Goal: Task Accomplishment & Management: Complete application form

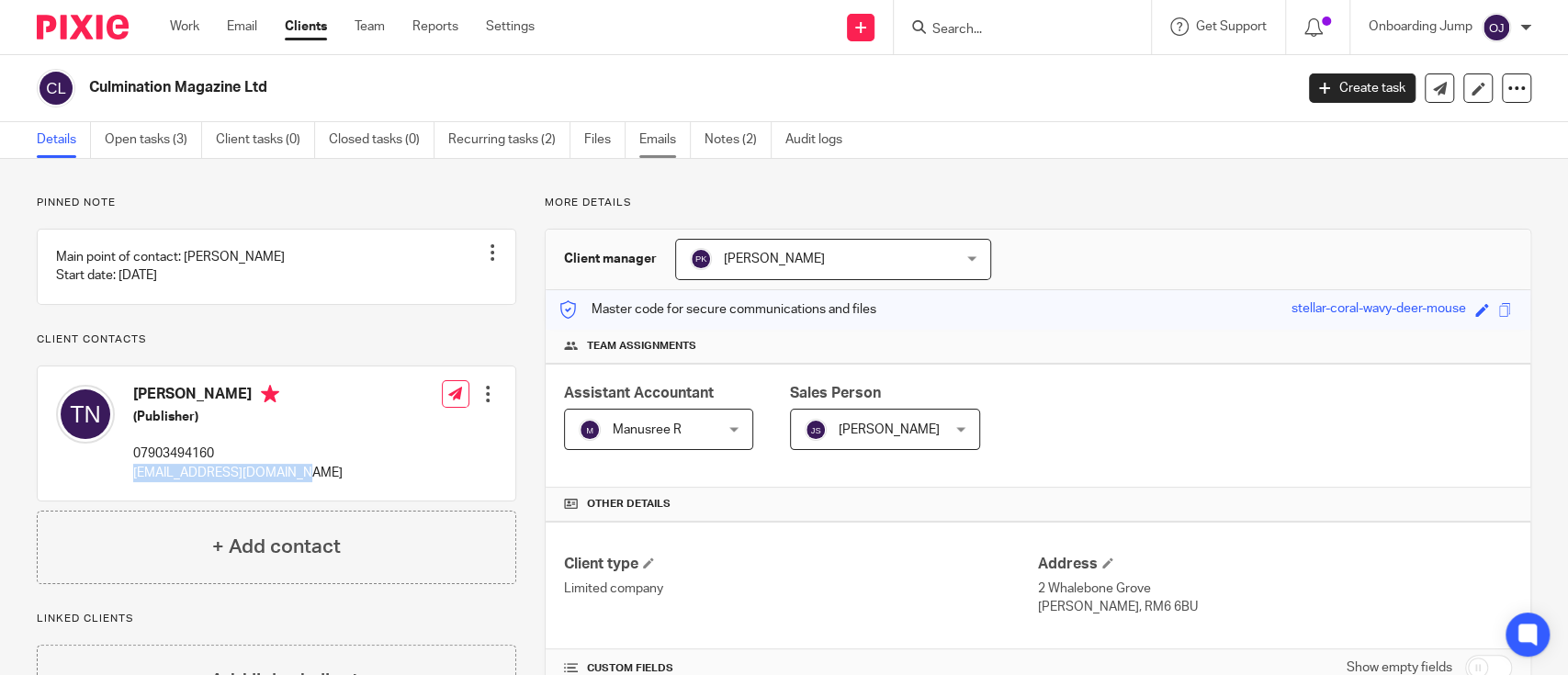
click at [655, 140] on link "Emails" at bounding box center [665, 140] width 51 height 35
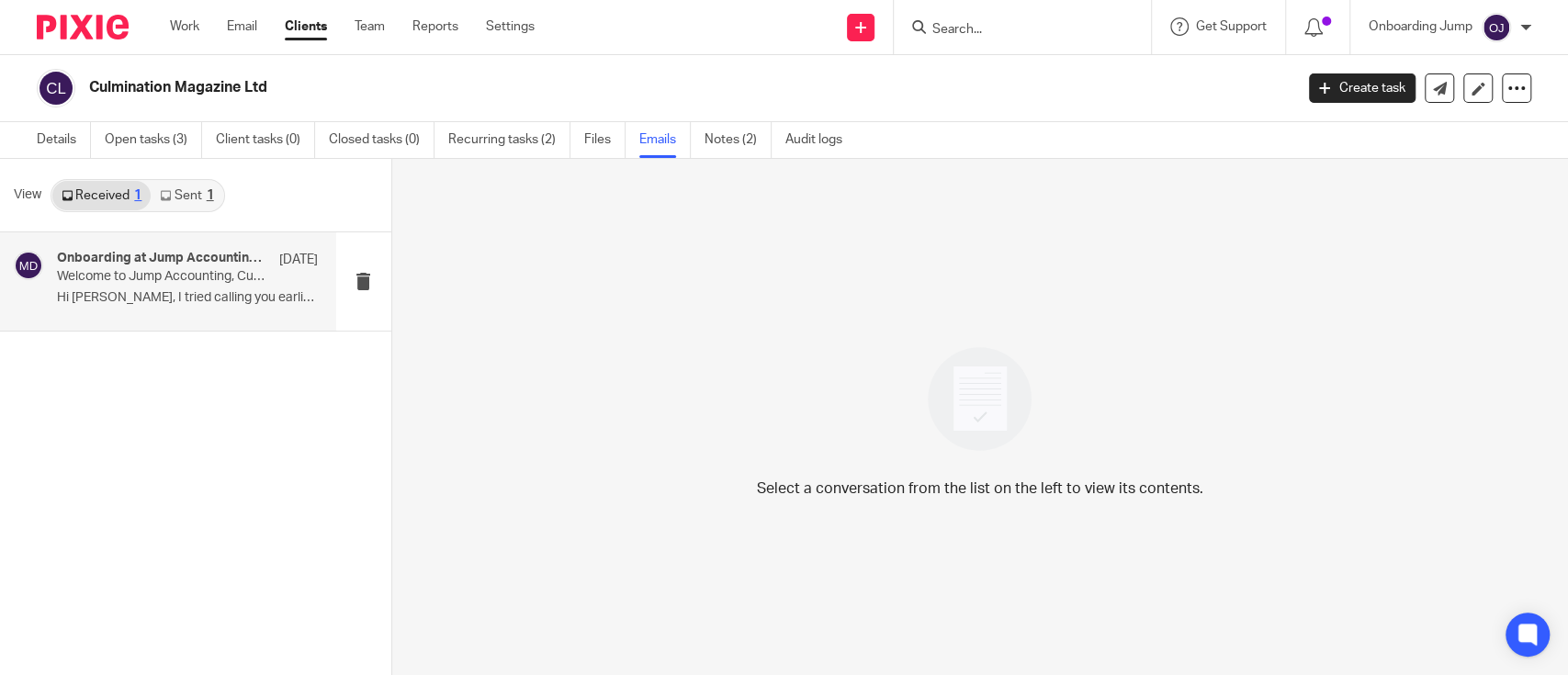
click at [217, 272] on p "Welcome to Jump Accounting, Culmination Magazine Ltd - let's begin onboarding!" at bounding box center [161, 276] width 208 height 16
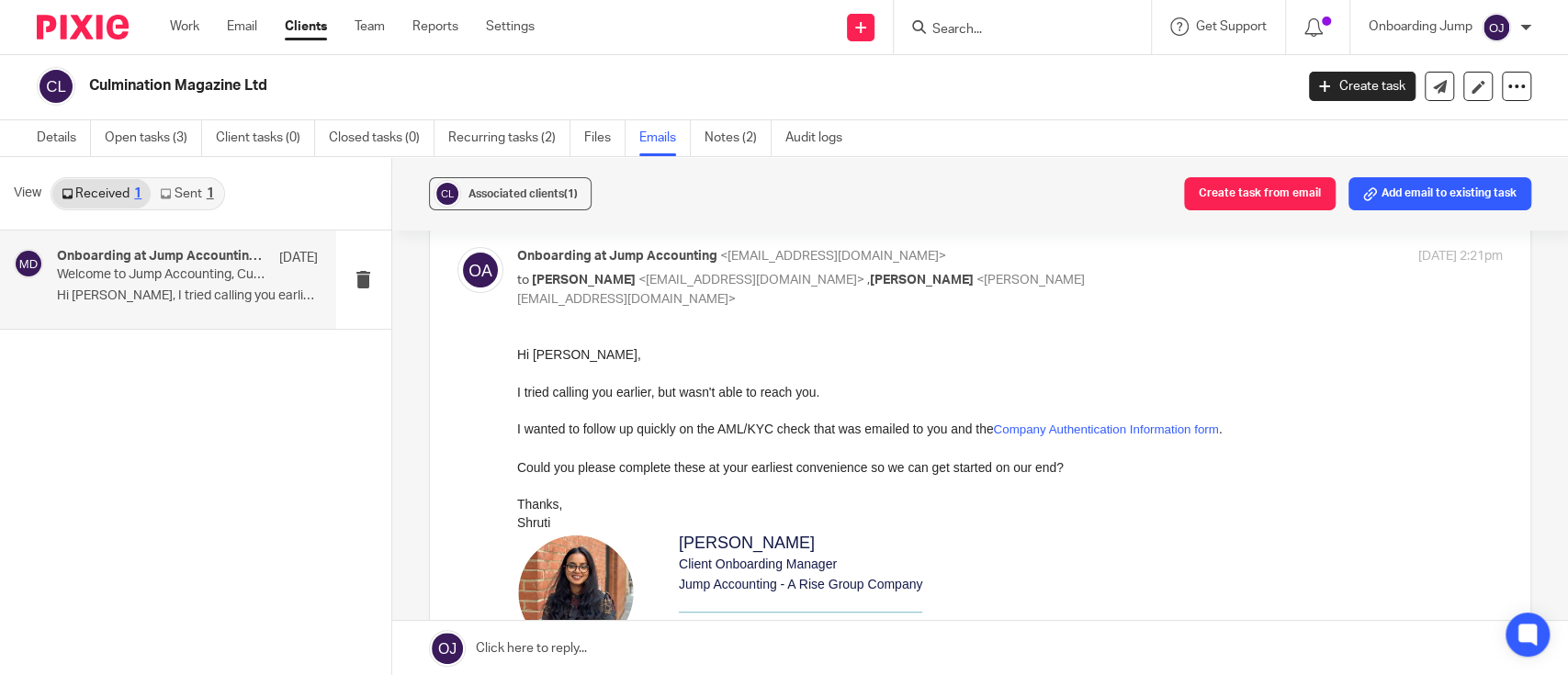
scroll to position [364, 0]
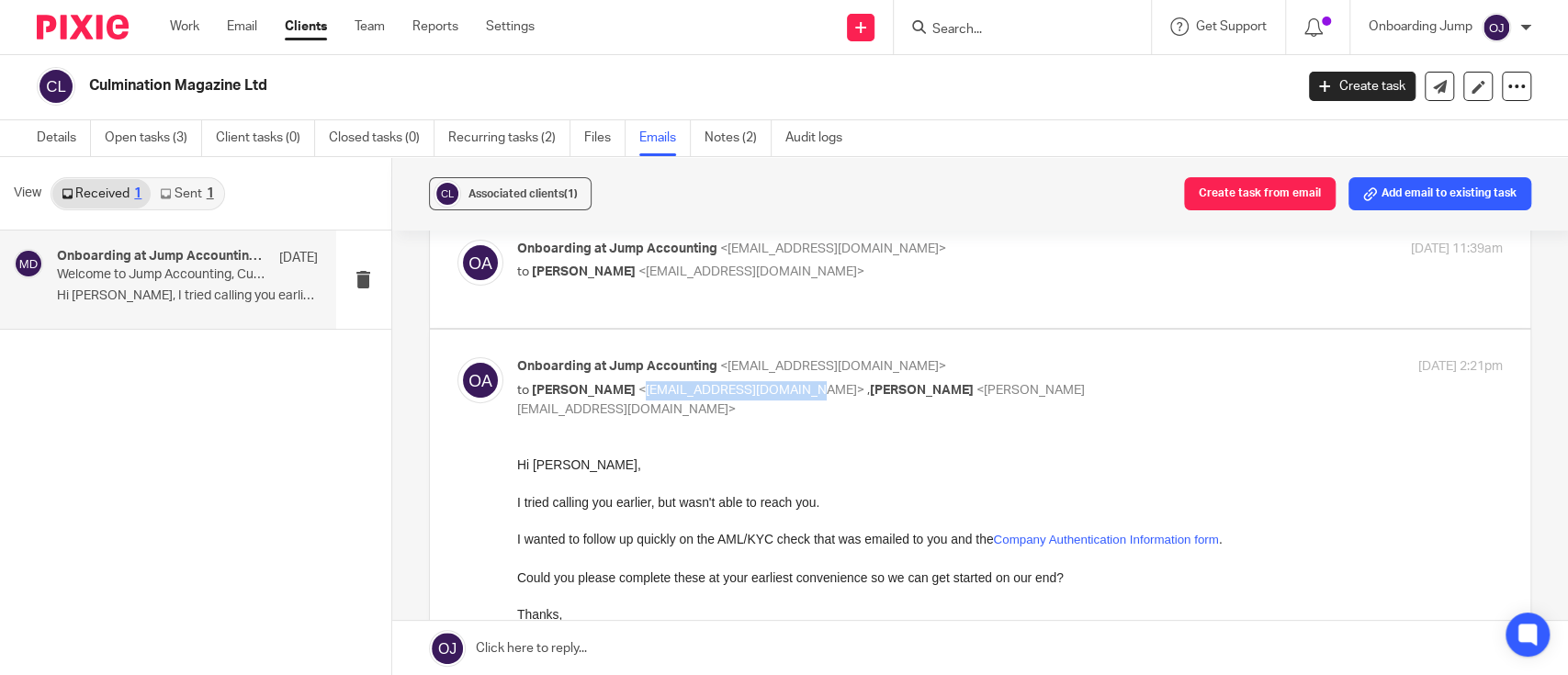
drag, startPoint x: 761, startPoint y: 353, endPoint x: 604, endPoint y: 358, distance: 157.1
click at [604, 381] on p "to Tyrell Niles <culminationltd@gmail.com> , Nithu Premanand <nithu@jumpaccount…" at bounding box center [846, 400] width 658 height 37
copy span "culminationltd@gmail.com"
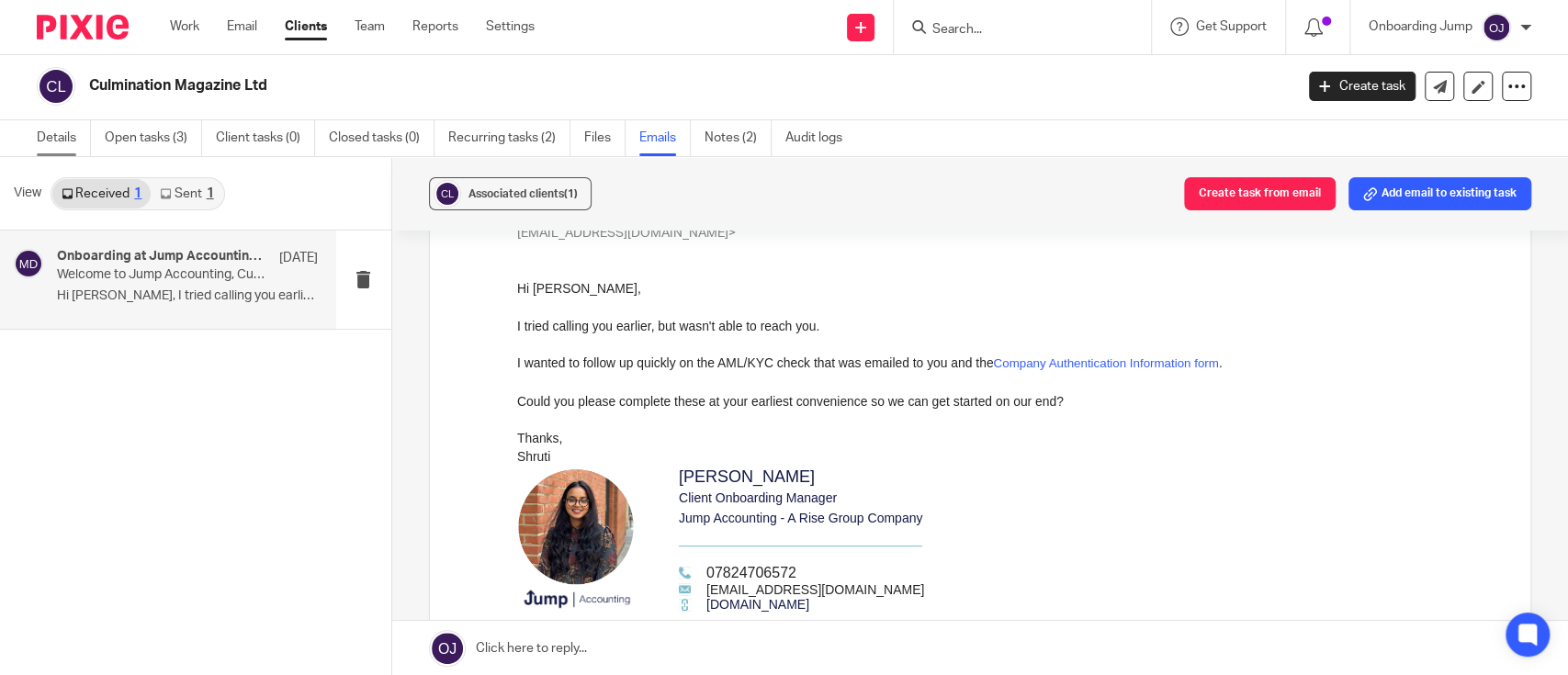
click at [53, 137] on link "Details" at bounding box center [63, 138] width 54 height 35
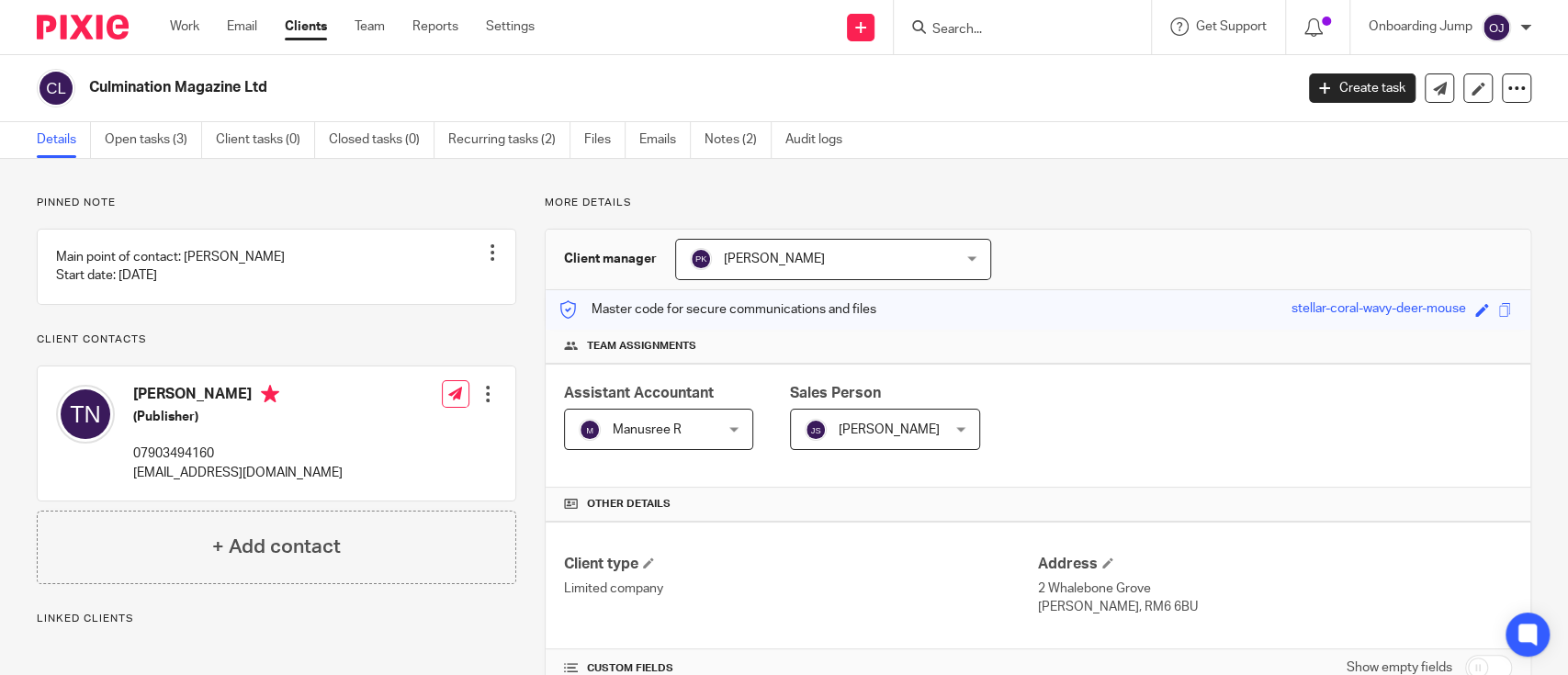
scroll to position [404, 0]
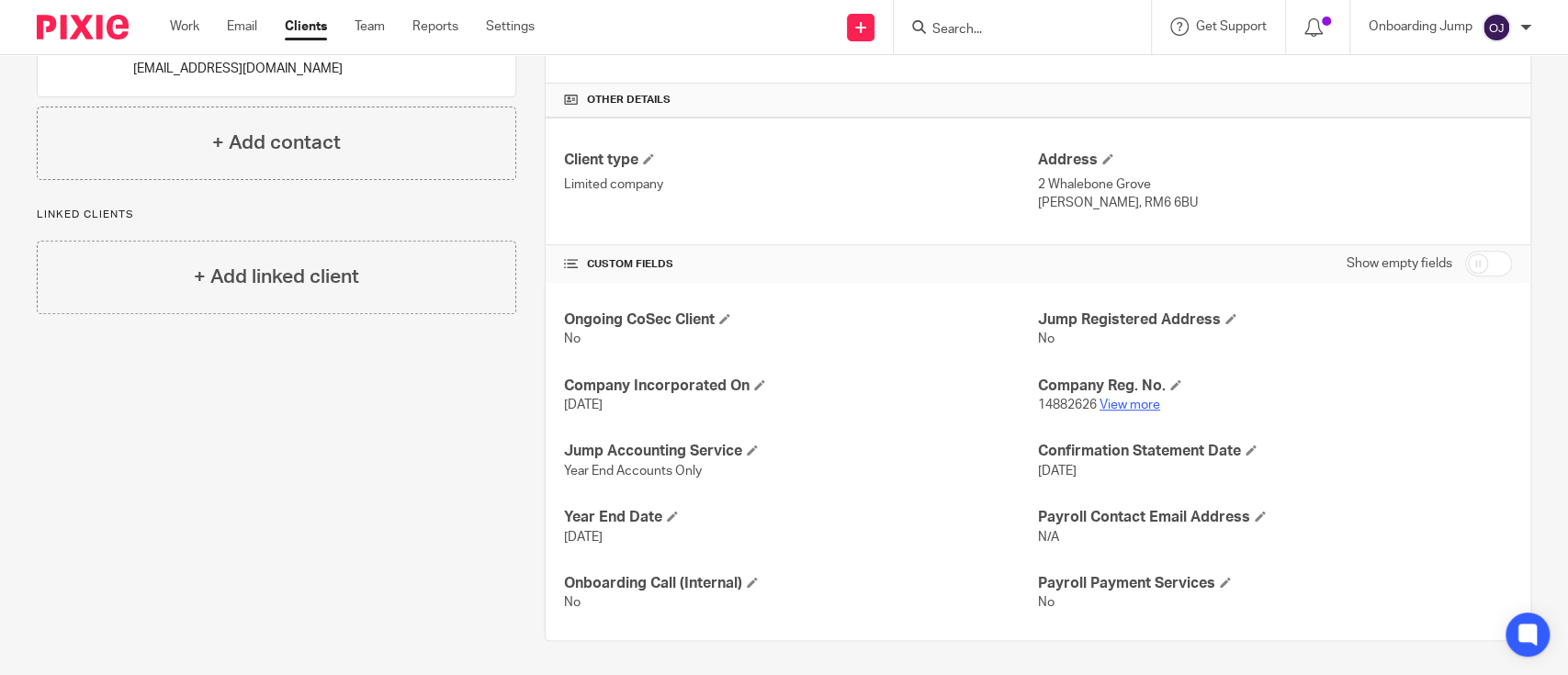
click at [1106, 399] on link "View more" at bounding box center [1129, 405] width 61 height 13
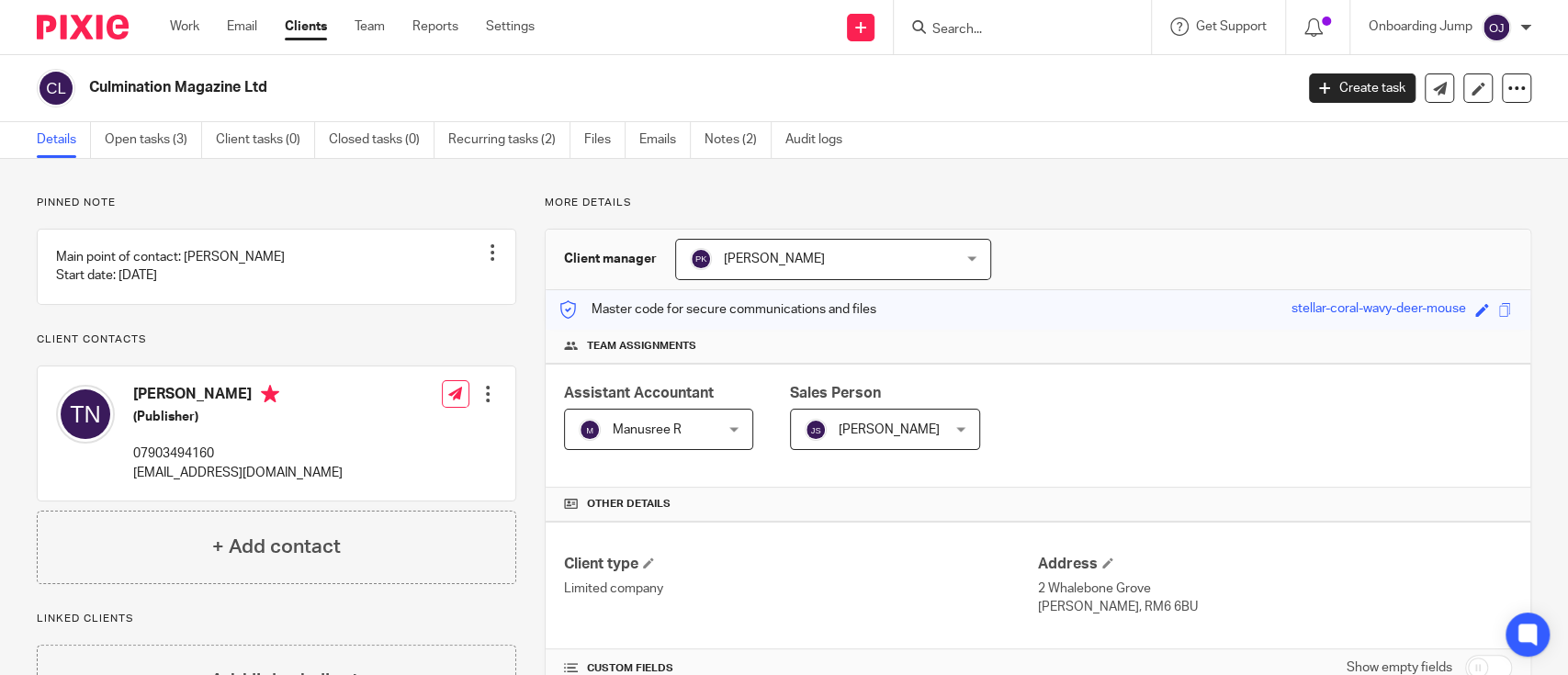
click at [978, 29] on input "Search" at bounding box center [1013, 31] width 165 height 17
paste input "Datambit"
type input "D"
click at [318, 29] on link "Clients" at bounding box center [305, 27] width 42 height 19
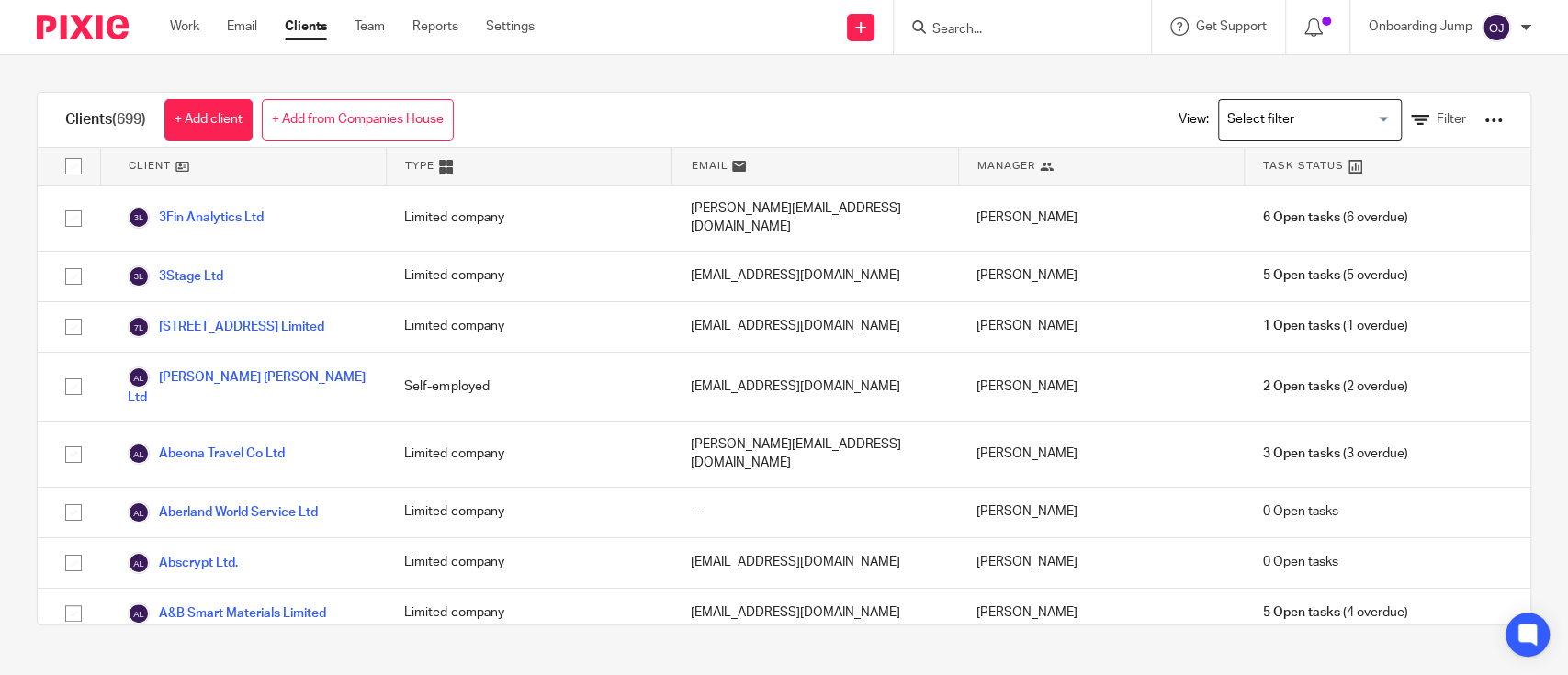
click at [305, 28] on link "Clients" at bounding box center [305, 27] width 42 height 19
click at [340, 116] on link "+ Add from Companies House" at bounding box center [357, 120] width 192 height 41
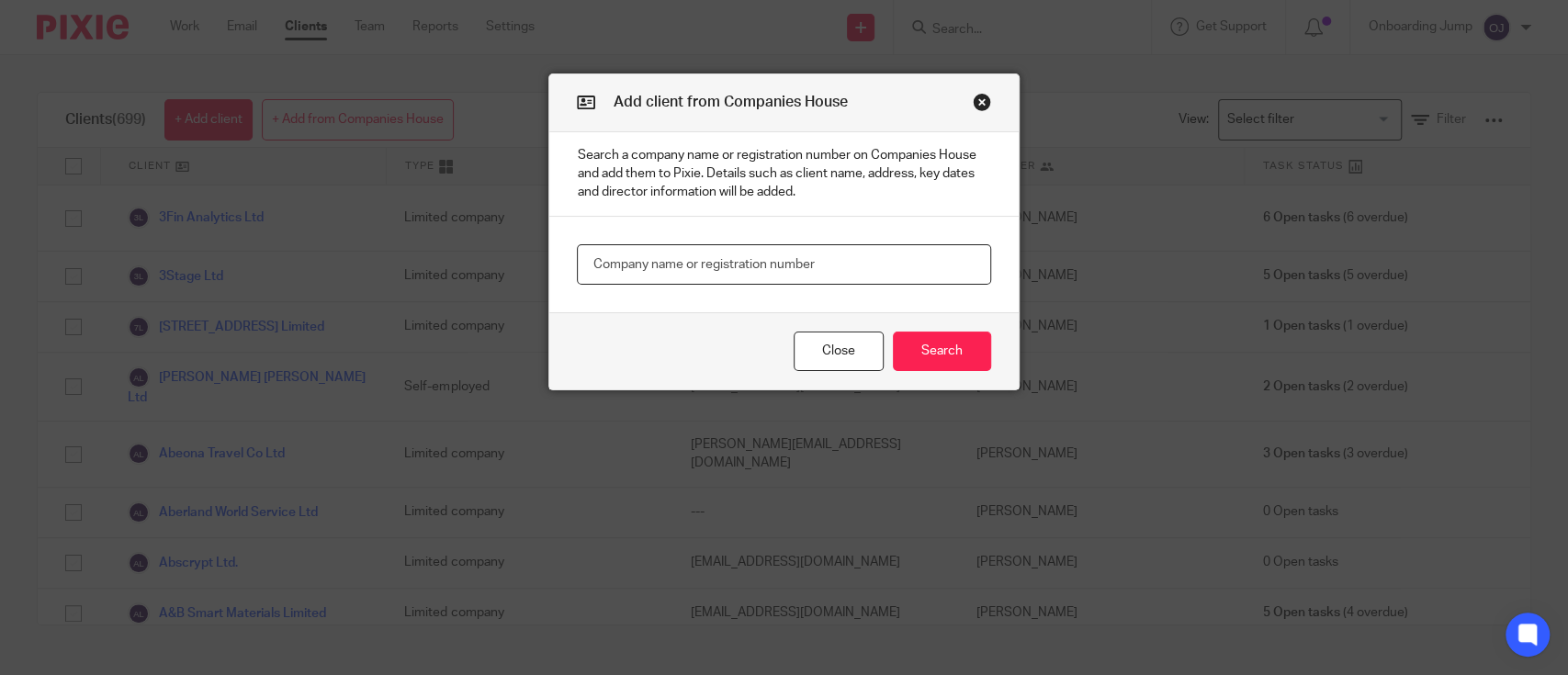
paste input "Datambit"
type input "Datambit"
click at [912, 345] on button "Search" at bounding box center [941, 351] width 98 height 39
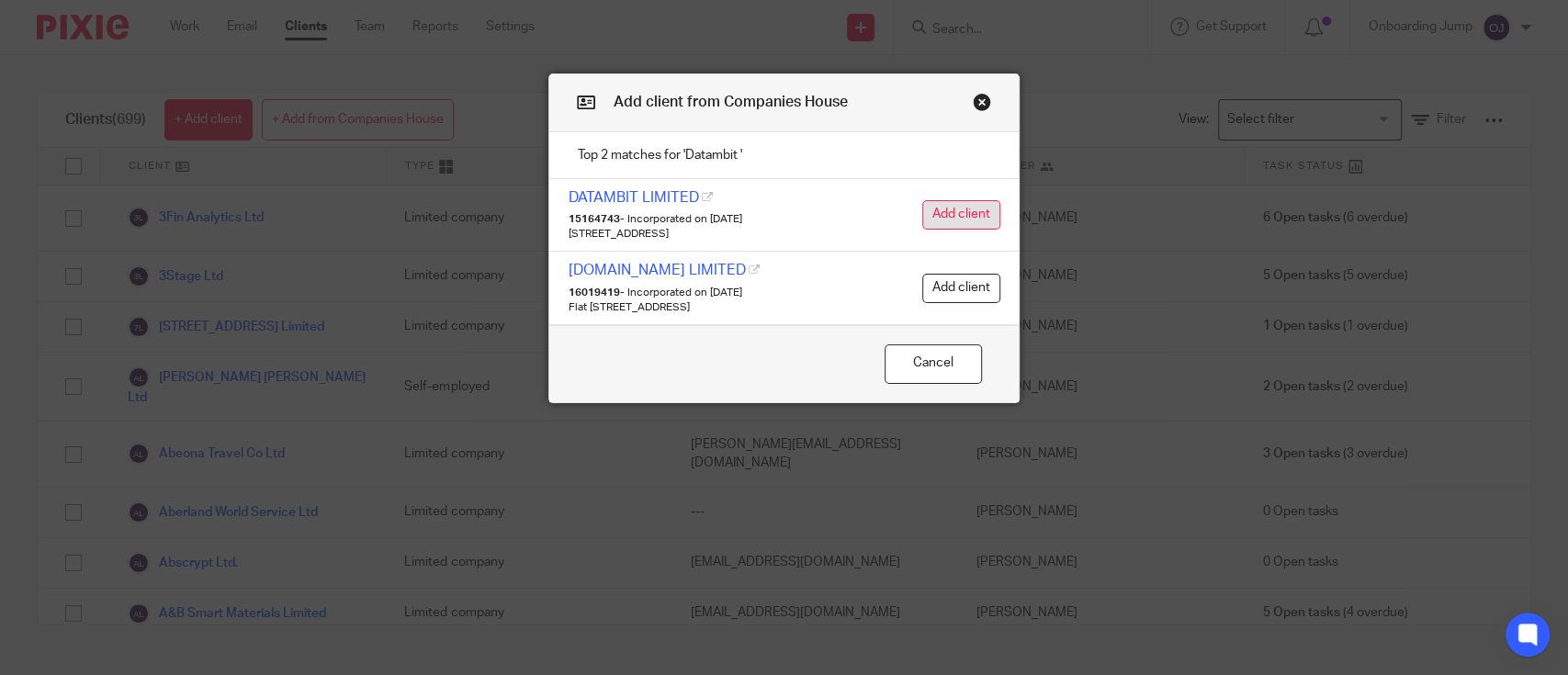
click at [922, 218] on button "Add client" at bounding box center [961, 215] width 78 height 29
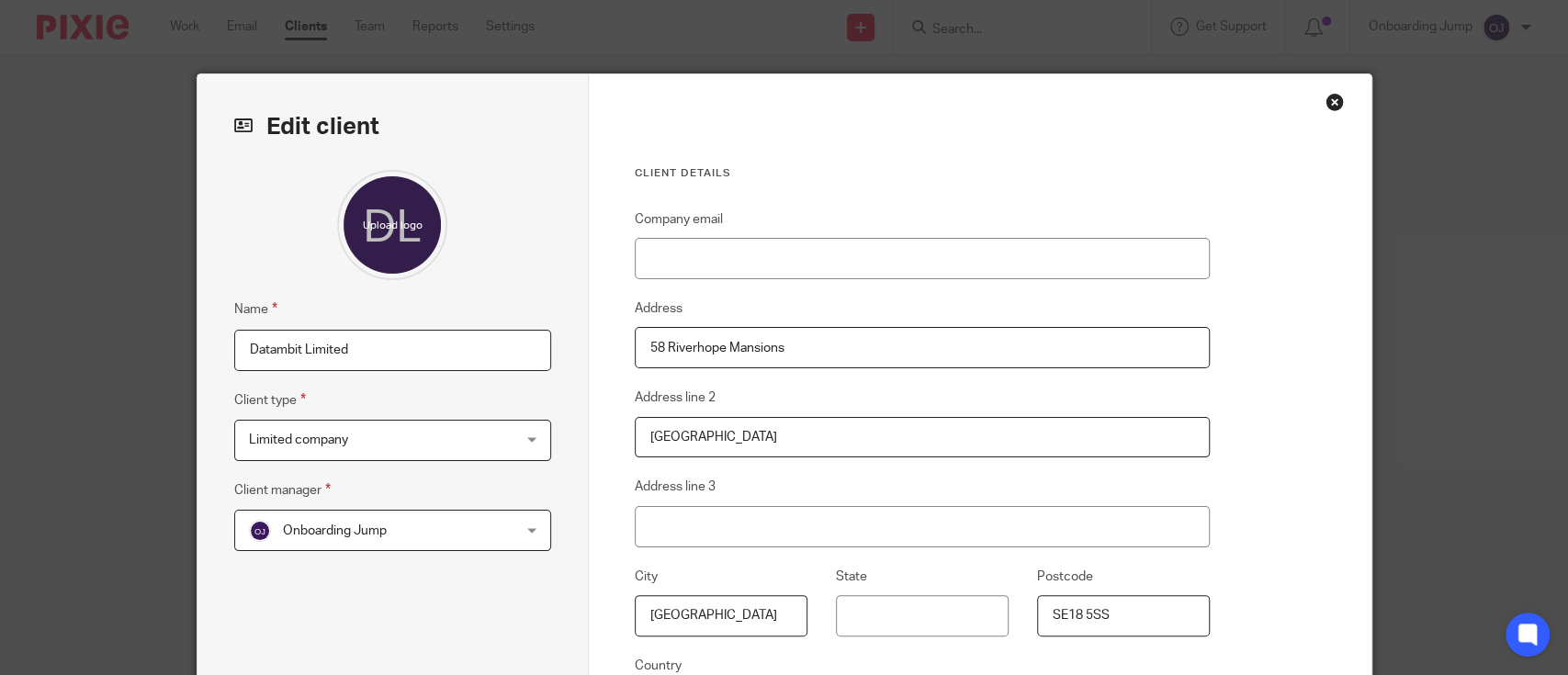
click at [348, 533] on span "Onboarding Jump" at bounding box center [334, 531] width 104 height 13
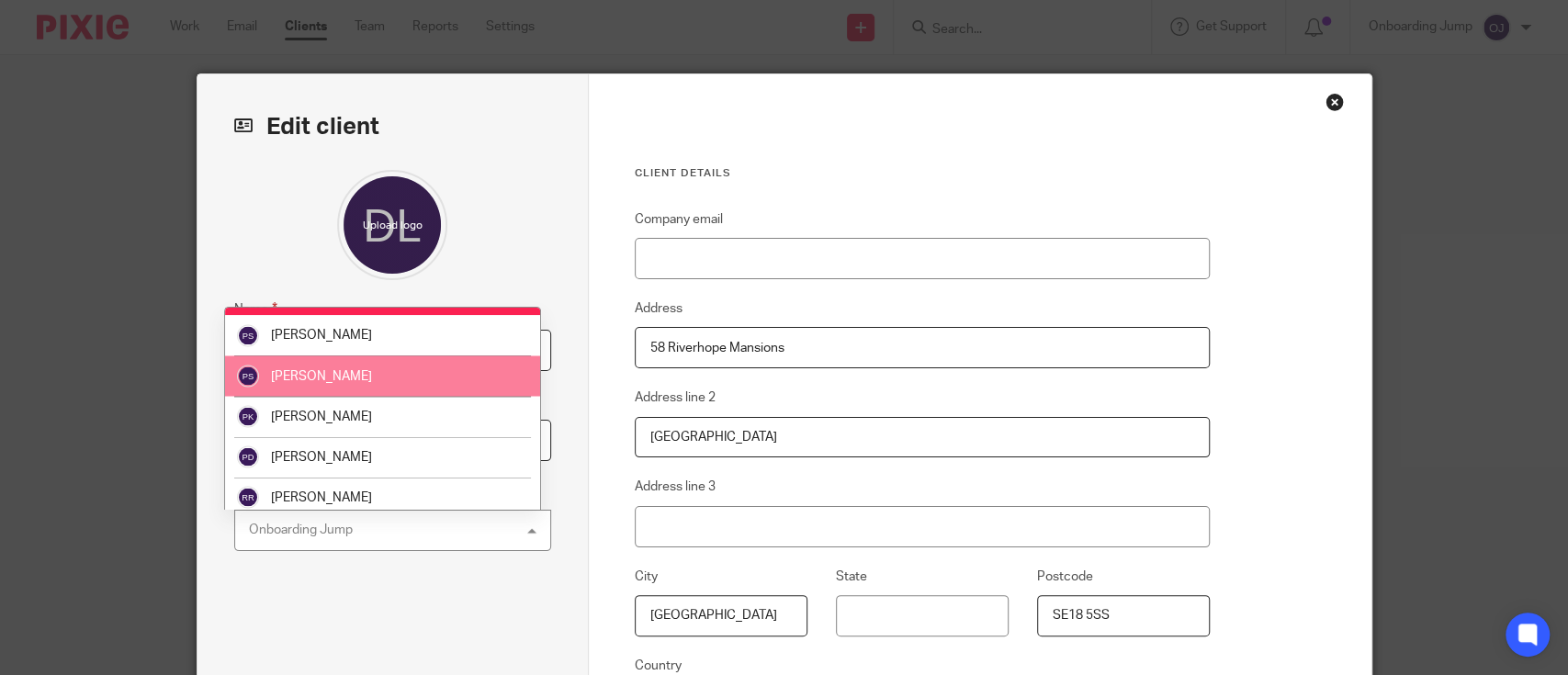
scroll to position [2300, 0]
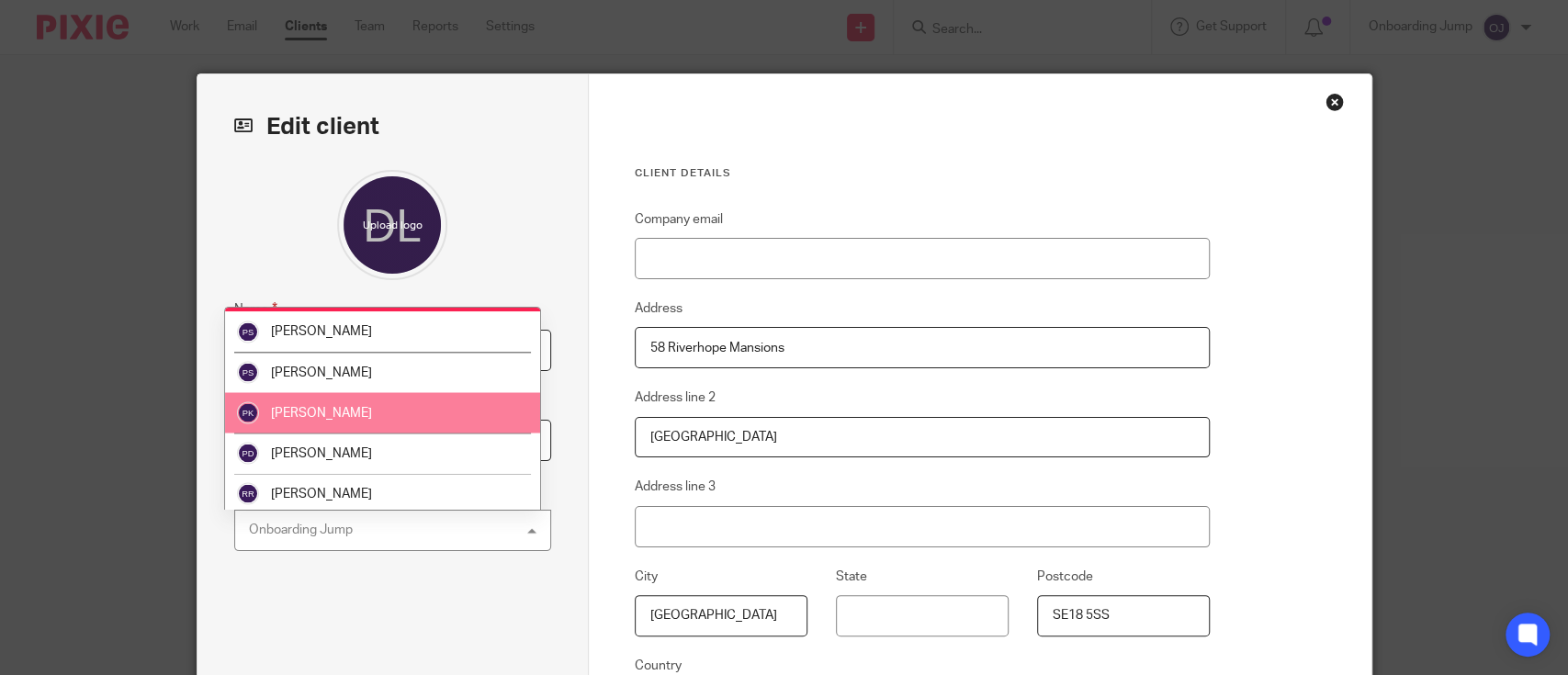
click at [427, 403] on li "[PERSON_NAME]" at bounding box center [383, 412] width 315 height 40
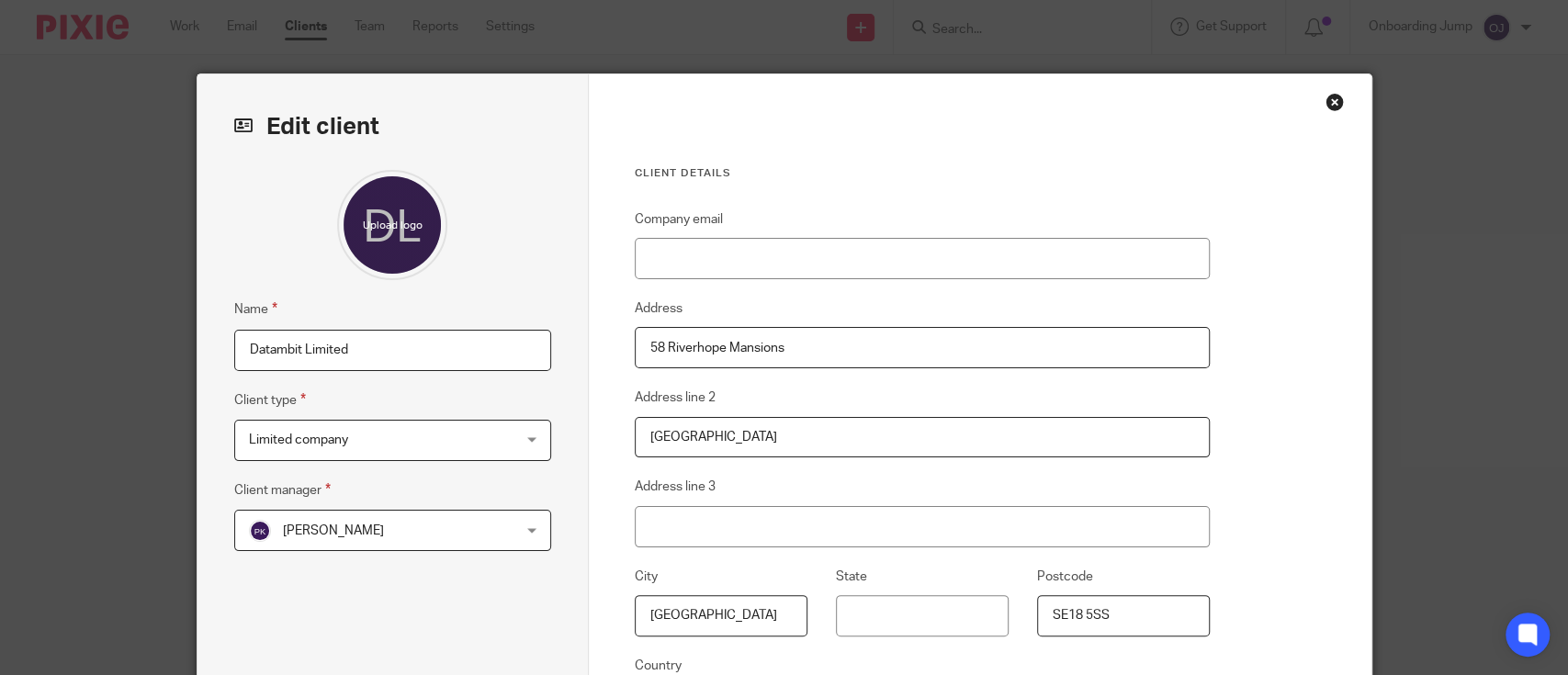
scroll to position [272, 0]
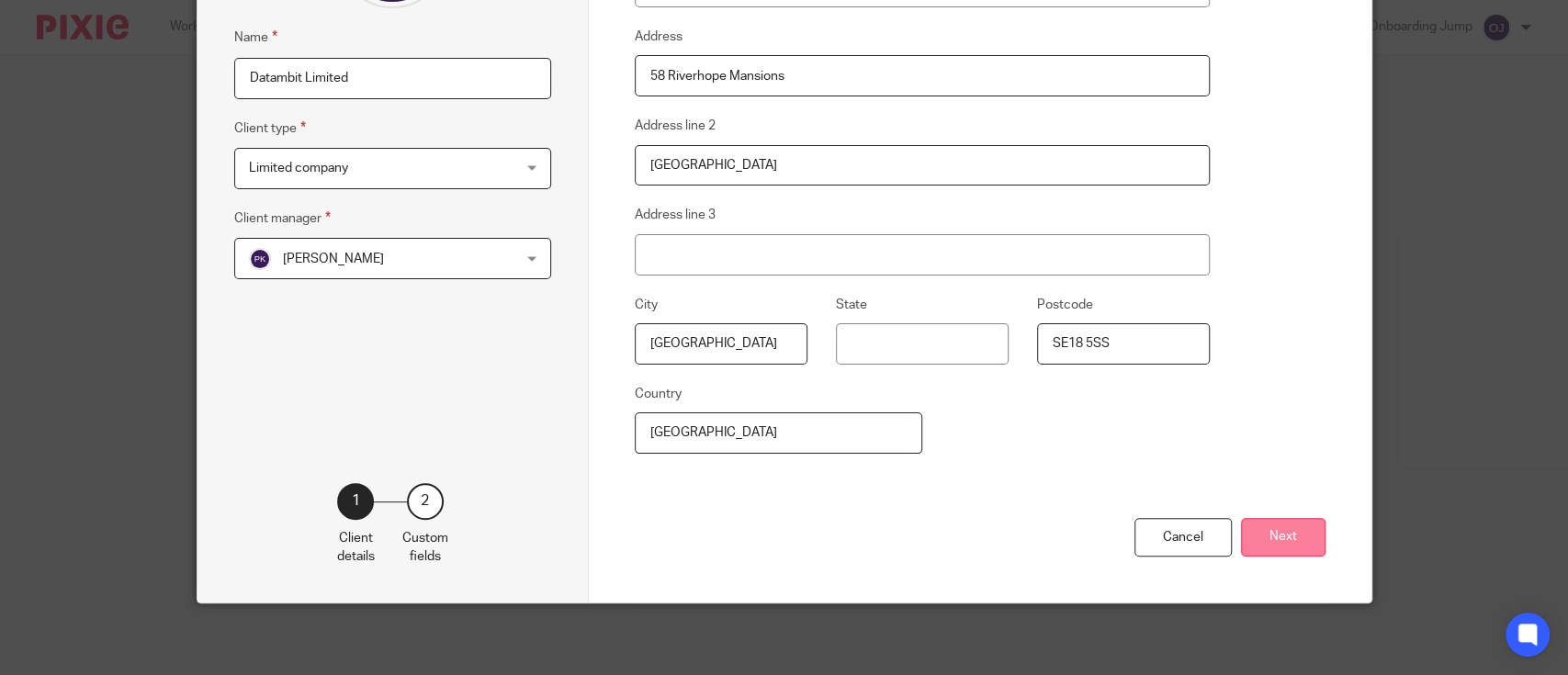
click at [1277, 538] on button "Next" at bounding box center [1282, 538] width 85 height 39
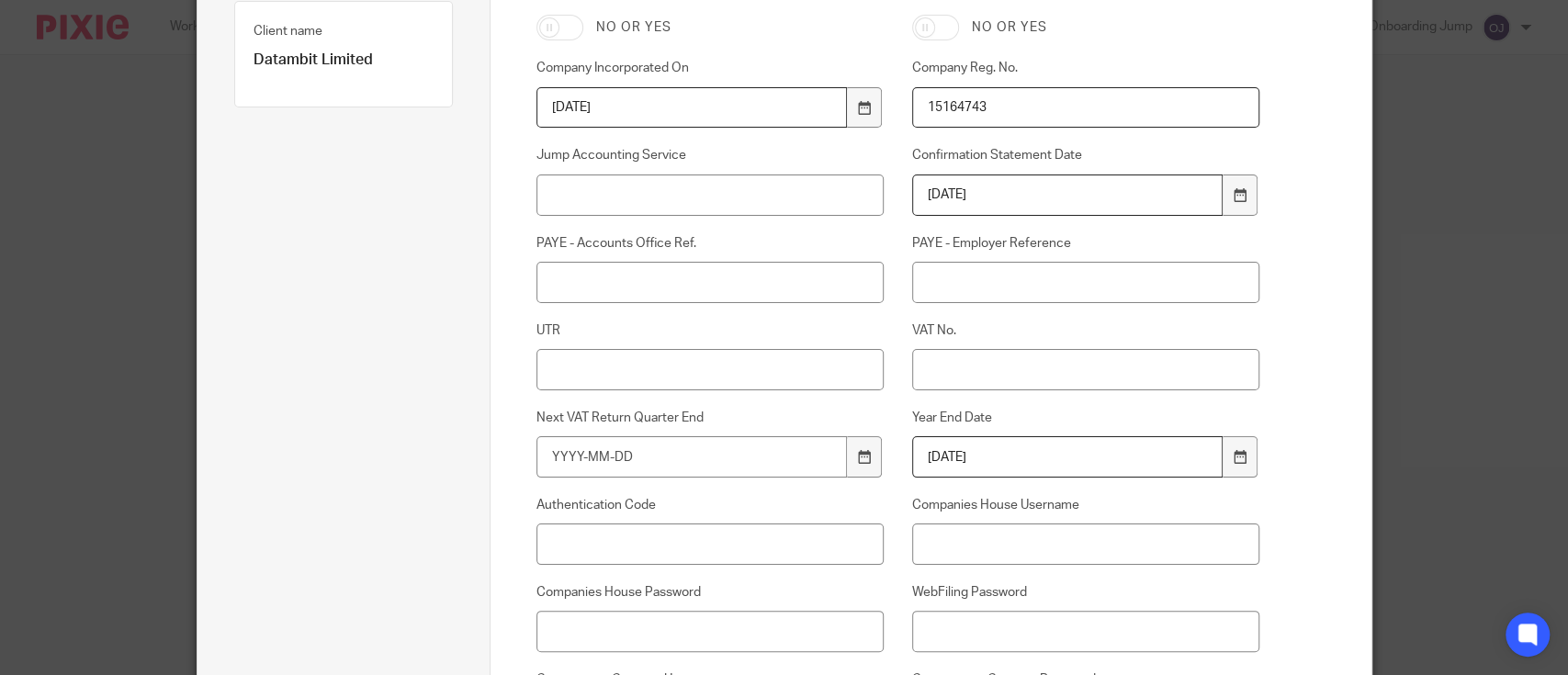
scroll to position [1084, 0]
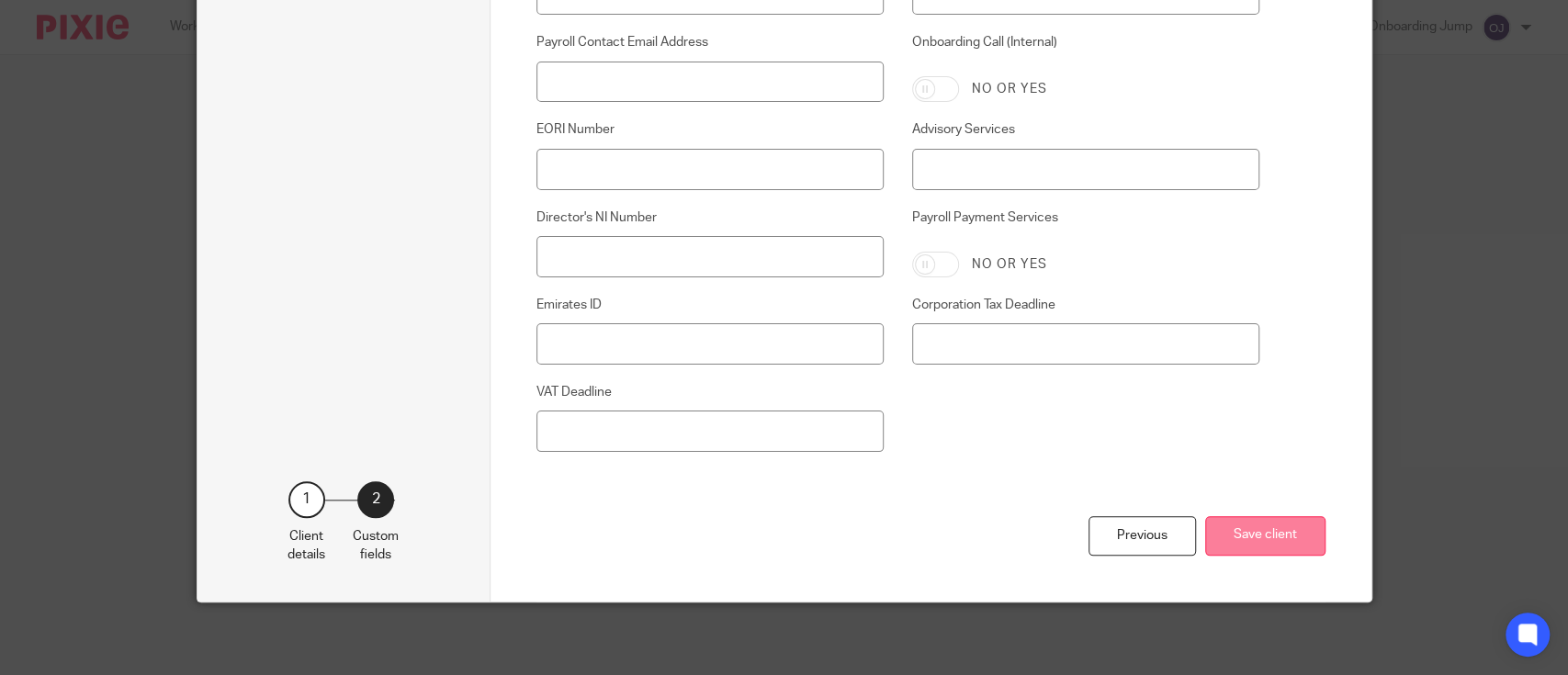
click at [1292, 525] on button "Save client" at bounding box center [1265, 536] width 120 height 39
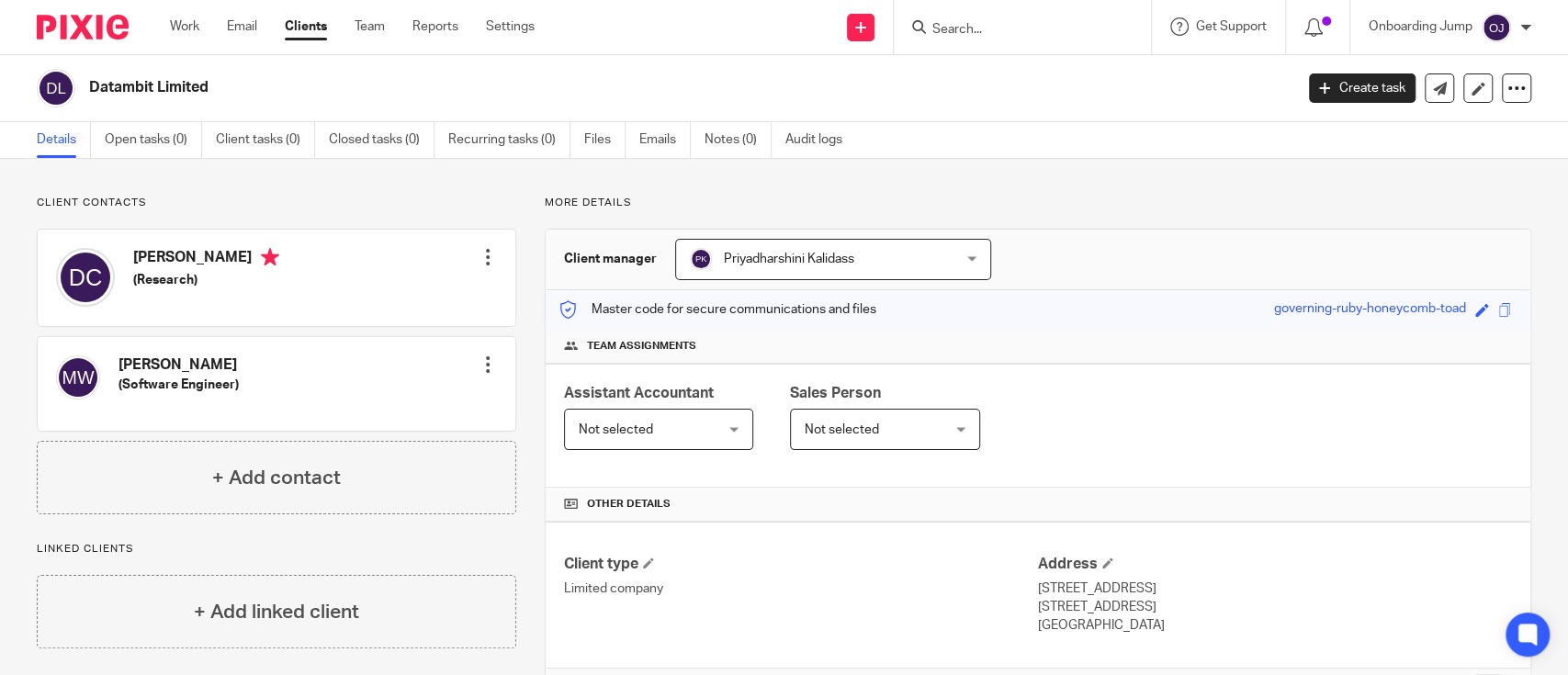
scroll to position [359, 0]
